Goal: Information Seeking & Learning: Find specific fact

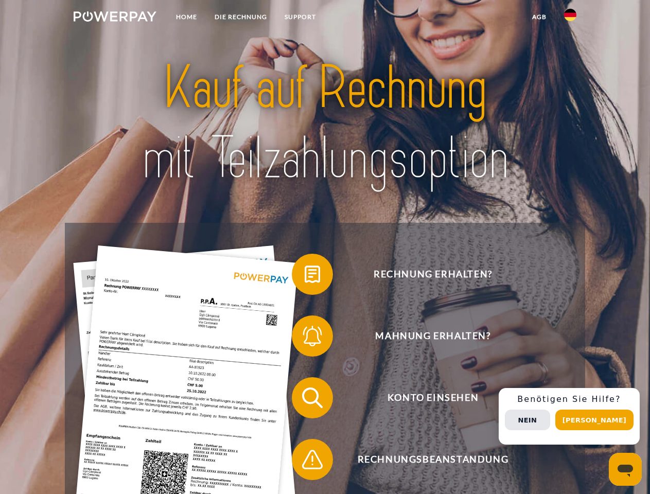
click at [115, 18] on img at bounding box center [115, 16] width 83 height 10
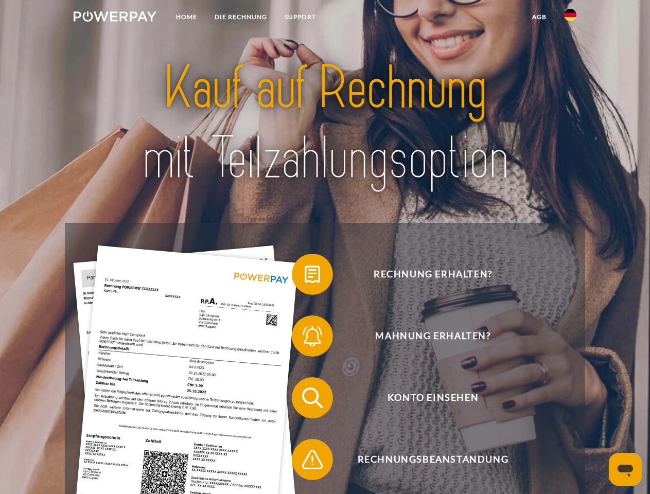
click at [570, 18] on img at bounding box center [570, 15] width 12 height 12
click at [538, 17] on link "agb" at bounding box center [539, 17] width 32 height 19
click at [304, 276] on span at bounding box center [296, 273] width 51 height 51
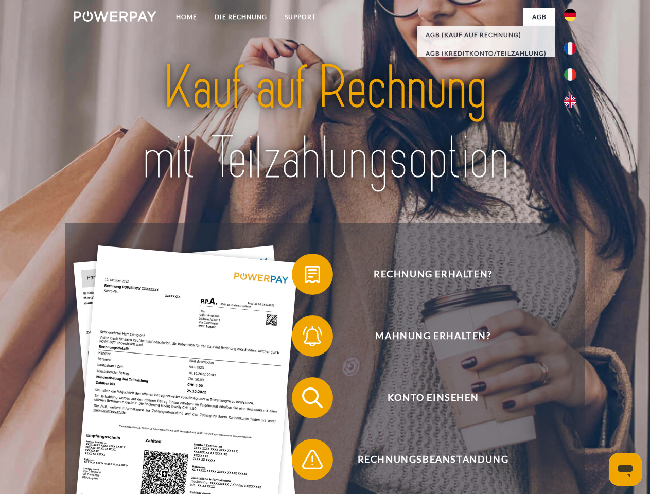
click at [304, 338] on span at bounding box center [296, 335] width 51 height 51
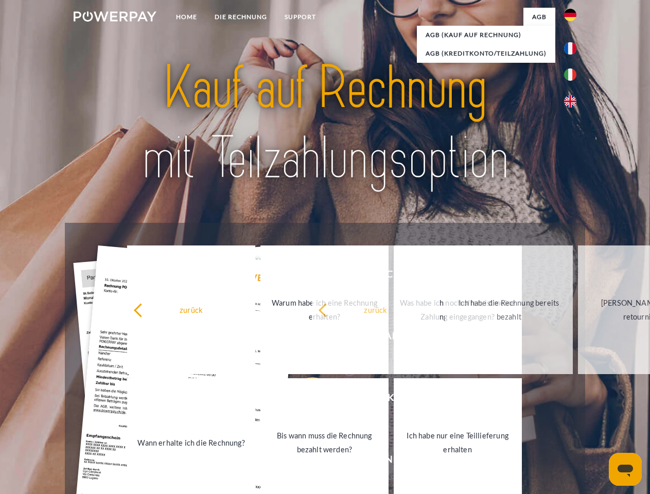
click at [304, 400] on link "Bis wann muss die Rechnung bezahlt werden?" at bounding box center [324, 442] width 128 height 129
click at [304, 461] on span at bounding box center [296, 459] width 51 height 51
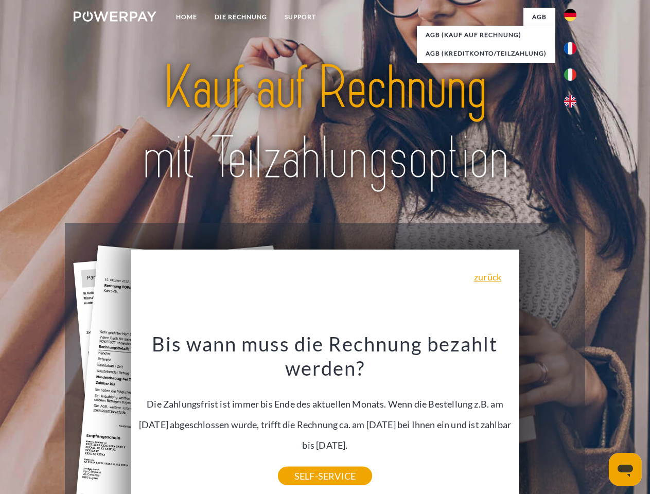
click at [572, 416] on div "Rechnung erhalten? Mahnung erhalten? Konto einsehen" at bounding box center [324, 428] width 519 height 411
click at [547, 418] on span "Konto einsehen" at bounding box center [433, 397] width 252 height 41
click at [598, 420] on header "Home DIE RECHNUNG SUPPORT" at bounding box center [325, 355] width 650 height 710
